Goal: Transaction & Acquisition: Obtain resource

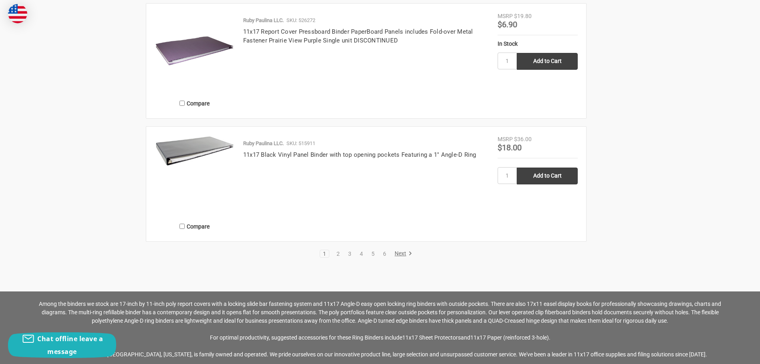
scroll to position [1723, 0]
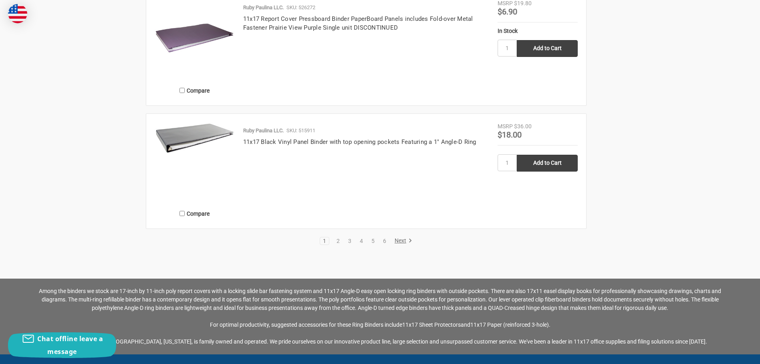
click at [396, 239] on link "Next" at bounding box center [402, 240] width 20 height 7
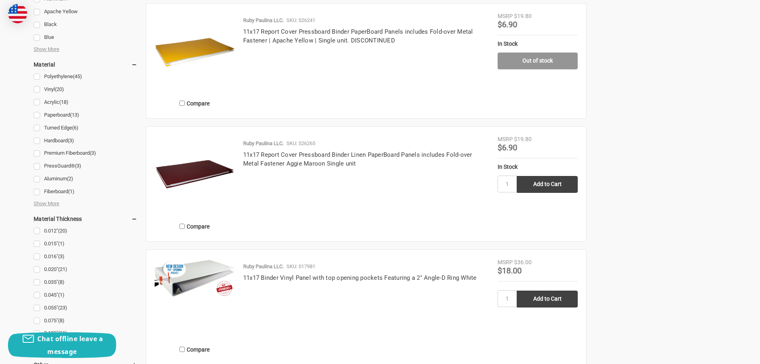
scroll to position [801, 0]
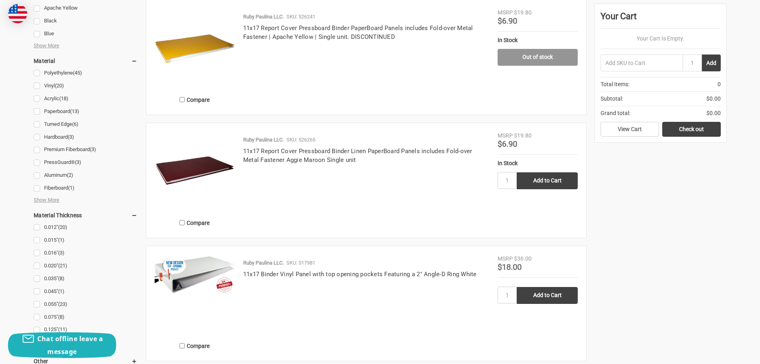
click at [282, 155] on h4 "11x17 Report Cover Pressboard Binder Linen PaperBoard Panels includes Fold-over…" at bounding box center [366, 156] width 246 height 18
click at [288, 152] on link "11x17 Report Cover Pressboard Binder Linen PaperBoard Panels includes Fold-over…" at bounding box center [357, 155] width 229 height 16
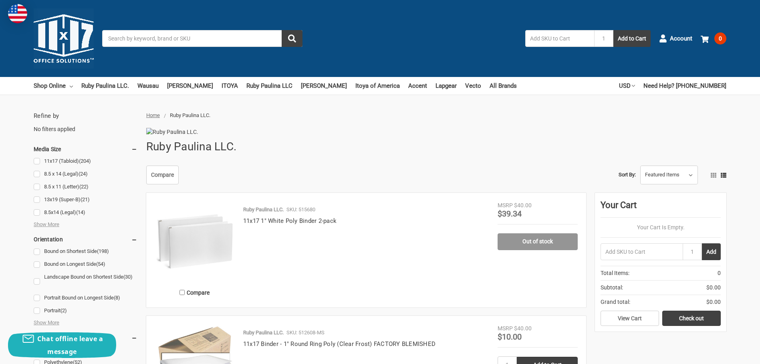
drag, startPoint x: 37, startPoint y: 2, endPoint x: 379, endPoint y: 141, distance: 369.6
click at [379, 136] on div at bounding box center [436, 132] width 580 height 8
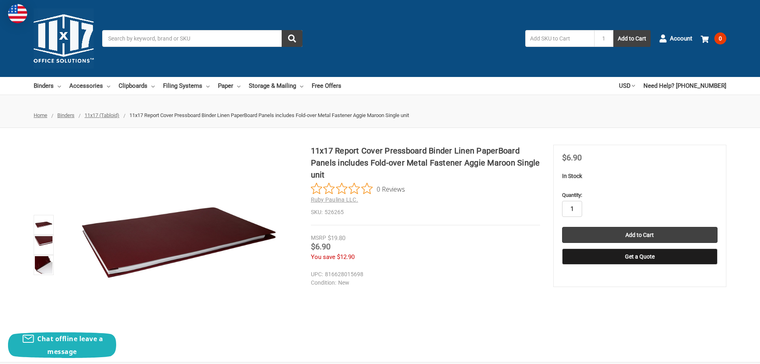
click at [577, 209] on input "1" at bounding box center [572, 209] width 20 height 16
type input "3"
type input "40"
drag, startPoint x: 625, startPoint y: 256, endPoint x: 629, endPoint y: 256, distance: 4.4
click at [628, 256] on button "Get a Quote" at bounding box center [639, 256] width 155 height 16
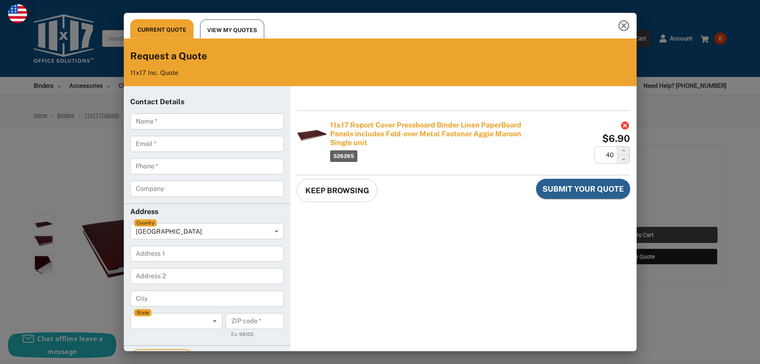
click at [219, 118] on input "Name   *" at bounding box center [207, 121] width 154 height 16
type input "[PERSON_NAME]"
click at [218, 147] on input "Email   *" at bounding box center [207, 144] width 154 height 16
click at [198, 146] on input "Email   *" at bounding box center [207, 144] width 154 height 16
paste input "[EMAIL_ADDRESS][PERSON_NAME][DOMAIN_NAME]"
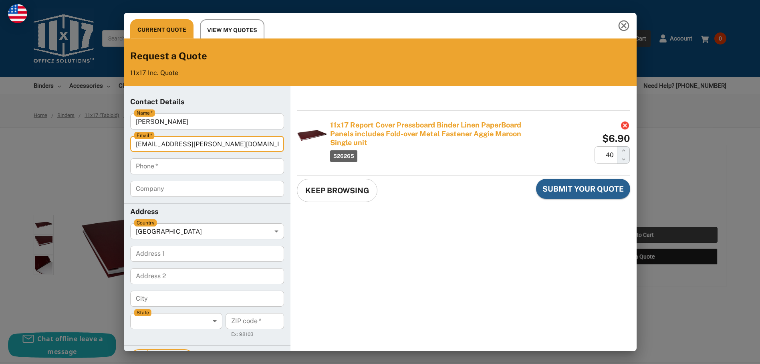
type input "[EMAIL_ADDRESS][PERSON_NAME][DOMAIN_NAME]"
click at [183, 166] on input "Phone   *" at bounding box center [207, 166] width 154 height 16
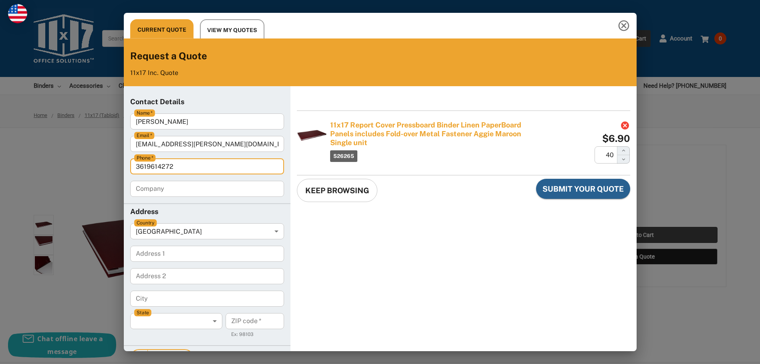
type input "3619614272"
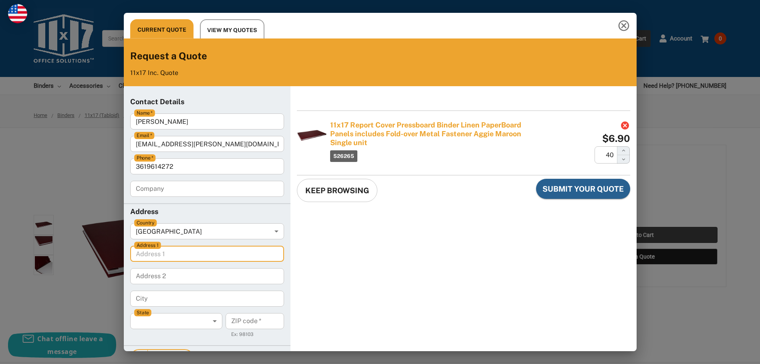
click at [241, 259] on 1 "Address 1" at bounding box center [207, 254] width 154 height 16
type 1 "308 Crecy"
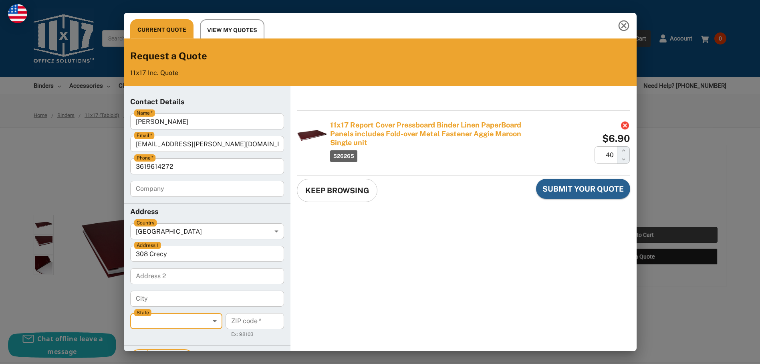
click at [204, 314] on body "Current Quote View My Quotes Request a Quote 11x17 Inc. Quote Contact Details N…" at bounding box center [380, 181] width 754 height 357
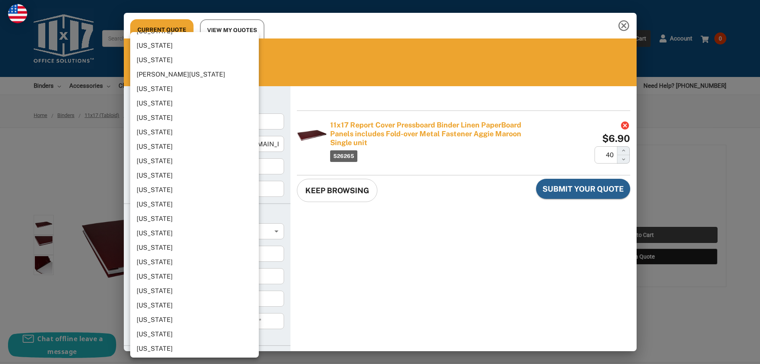
scroll to position [601, 0]
click at [154, 263] on li "[US_STATE]" at bounding box center [197, 263] width 135 height 14
type input "[US_STATE]"
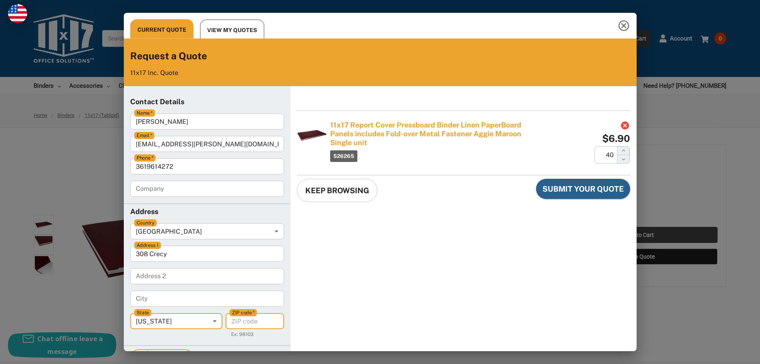
click at [243, 322] on code "ZIP code   *" at bounding box center [255, 321] width 58 height 16
type code "78419"
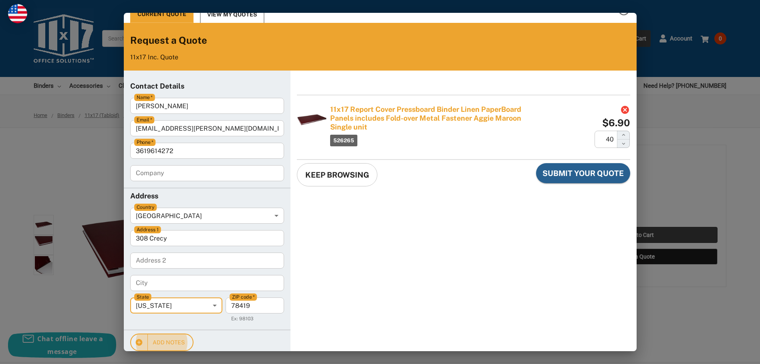
click at [198, 288] on input "City" at bounding box center [207, 283] width 154 height 16
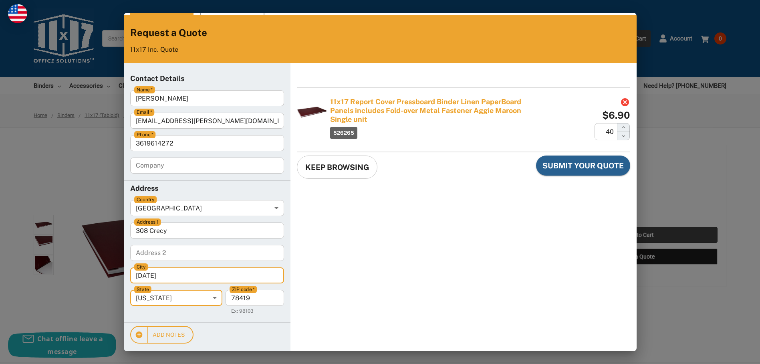
scroll to position [25, 0]
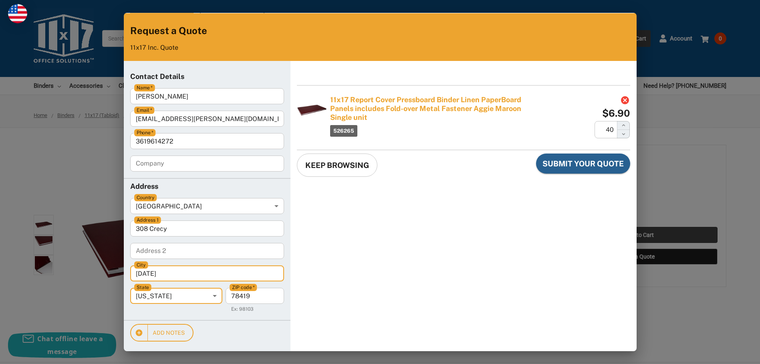
type input "[DATE]"
click at [617, 134] on button "Decrease the Quantity" at bounding box center [623, 134] width 13 height 8
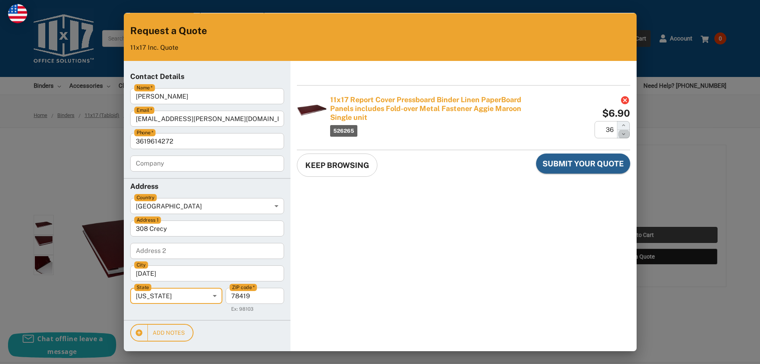
click at [617, 134] on button "Decrease the Quantity" at bounding box center [623, 134] width 13 height 8
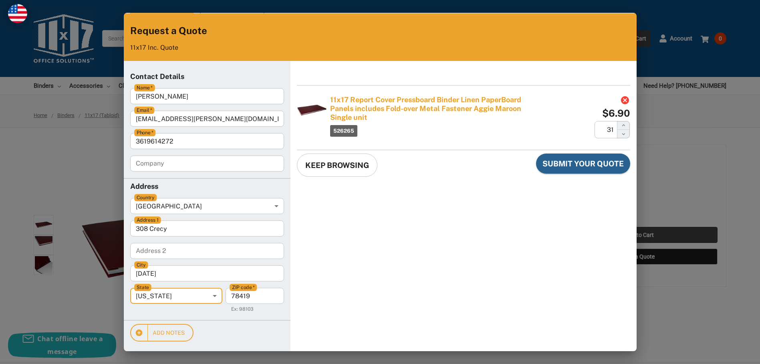
click at [617, 134] on button "Decrease the Quantity" at bounding box center [623, 134] width 13 height 8
type input "30"
click at [570, 162] on span "Submit Your Quote" at bounding box center [582, 163] width 81 height 10
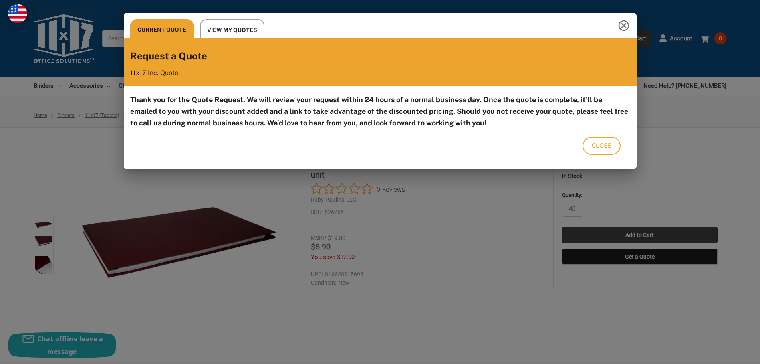
scroll to position [0, 0]
click at [603, 147] on span "Close" at bounding box center [602, 145] width 20 height 10
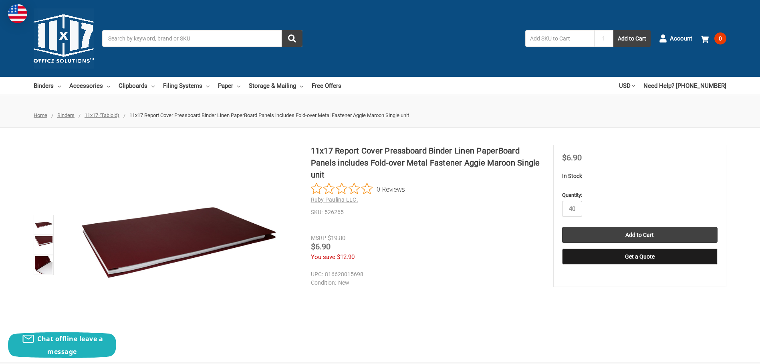
click at [496, 117] on ul "Home Binders 11x17 (Tabloid) 11x17 Report Cover Pressboard Binder Linen PaperBo…" at bounding box center [380, 115] width 760 height 25
